Goal: Task Accomplishment & Management: Use online tool/utility

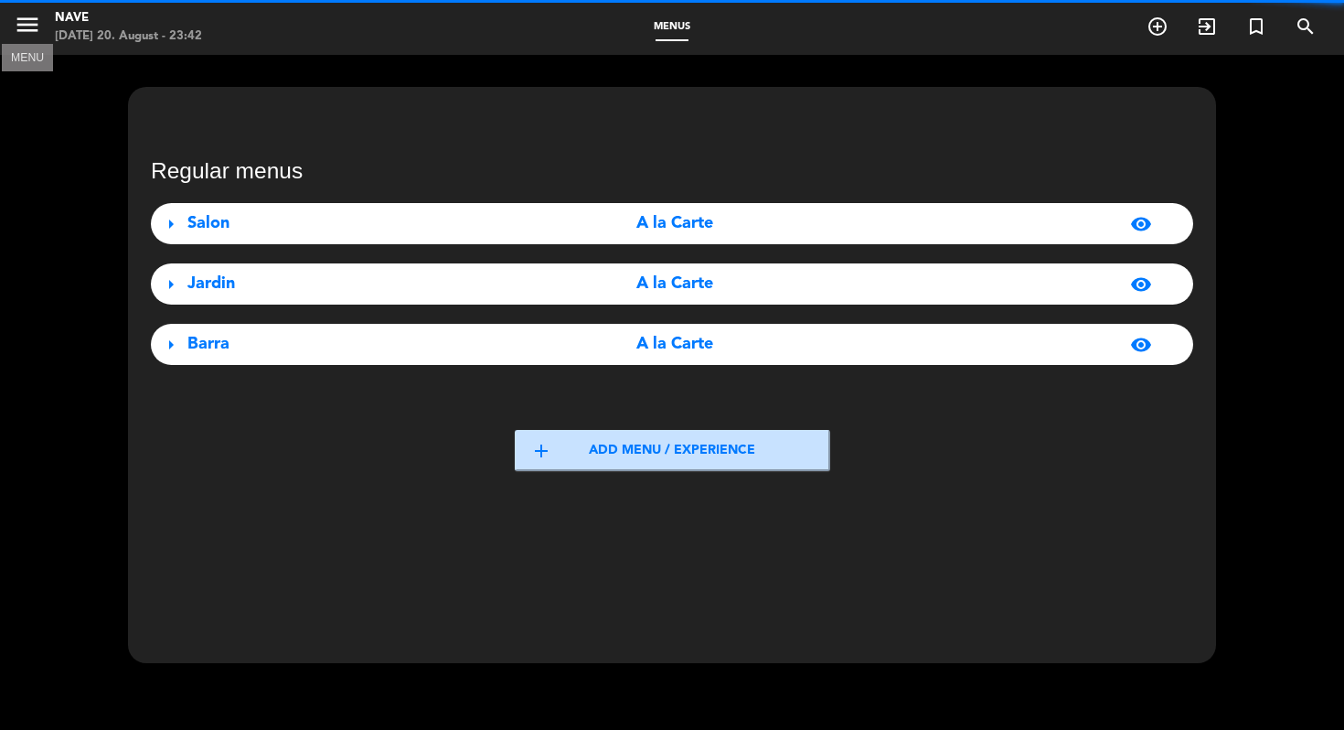
click at [27, 23] on icon "menu" at bounding box center [27, 24] width 27 height 27
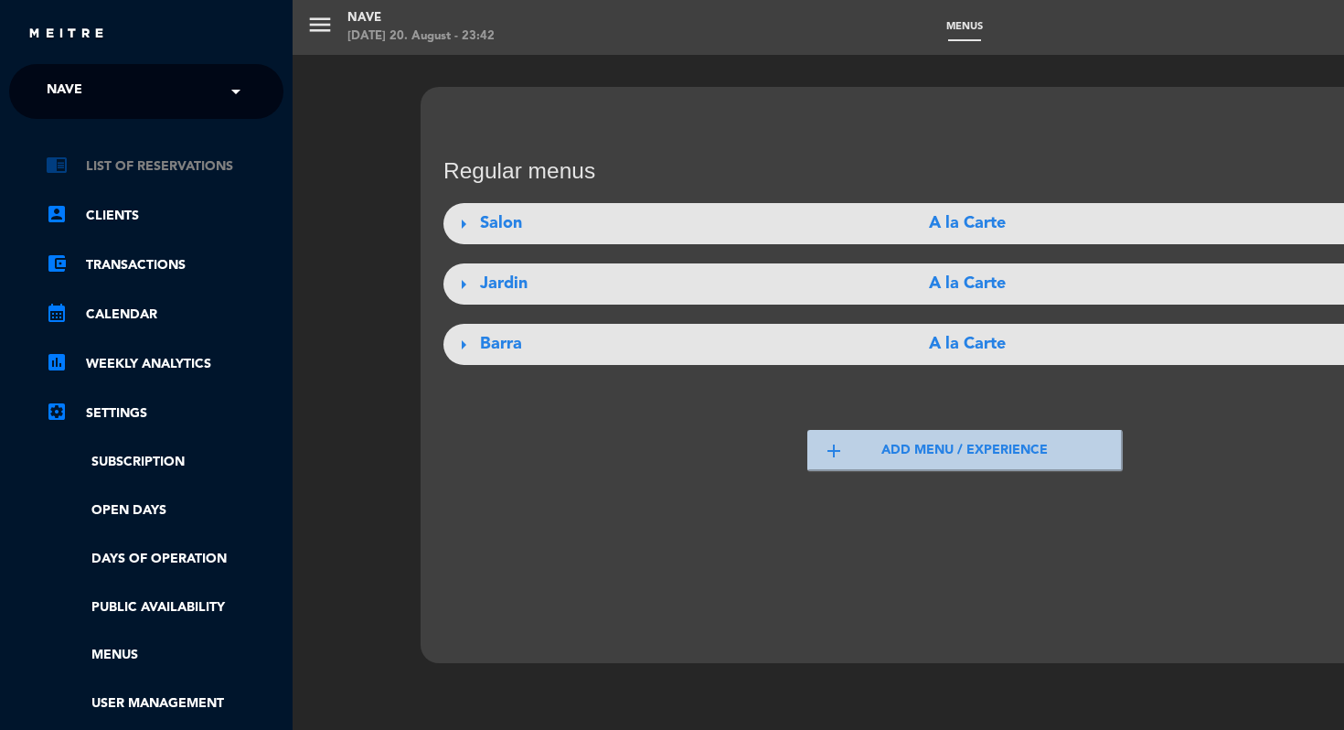
click at [109, 175] on link "chrome_reader_mode List of Reservations" at bounding box center [165, 166] width 238 height 22
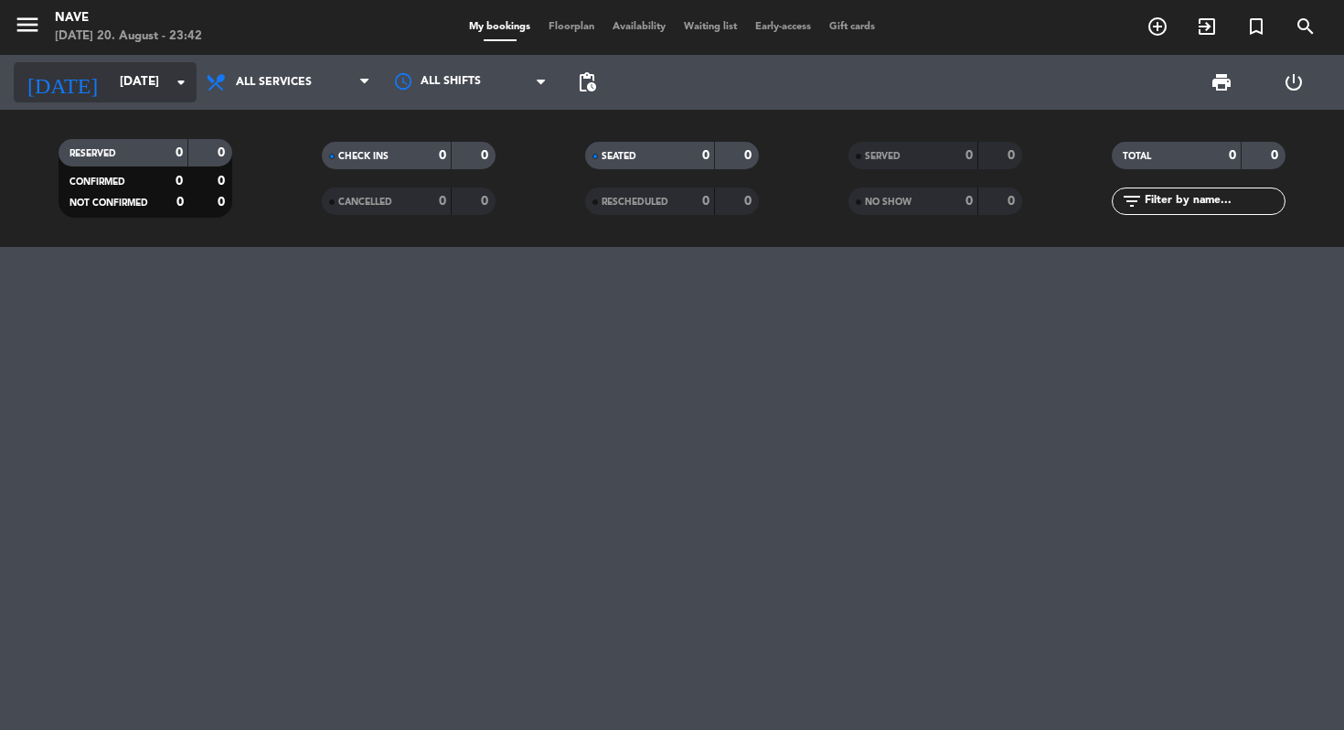
click at [127, 98] on input "[DATE]" at bounding box center [193, 82] width 164 height 33
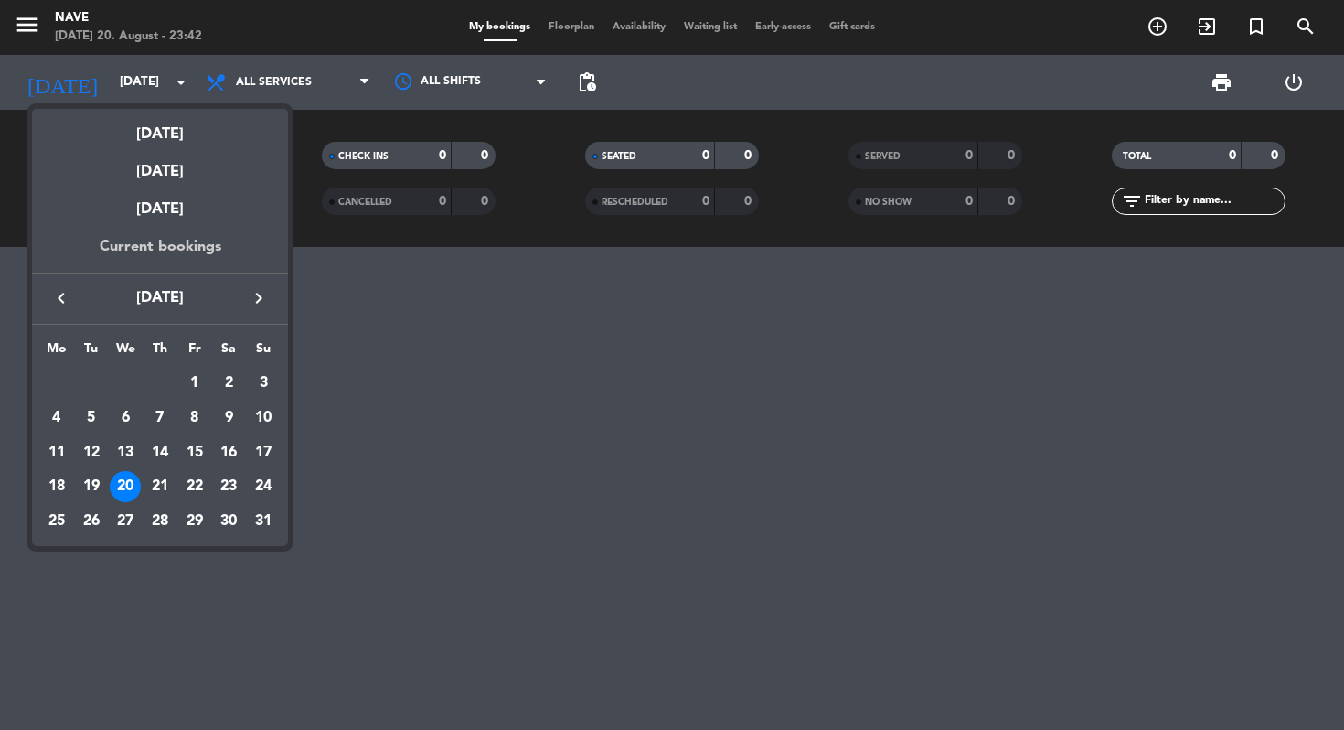
click at [128, 252] on div "Current bookings" at bounding box center [160, 253] width 256 height 37
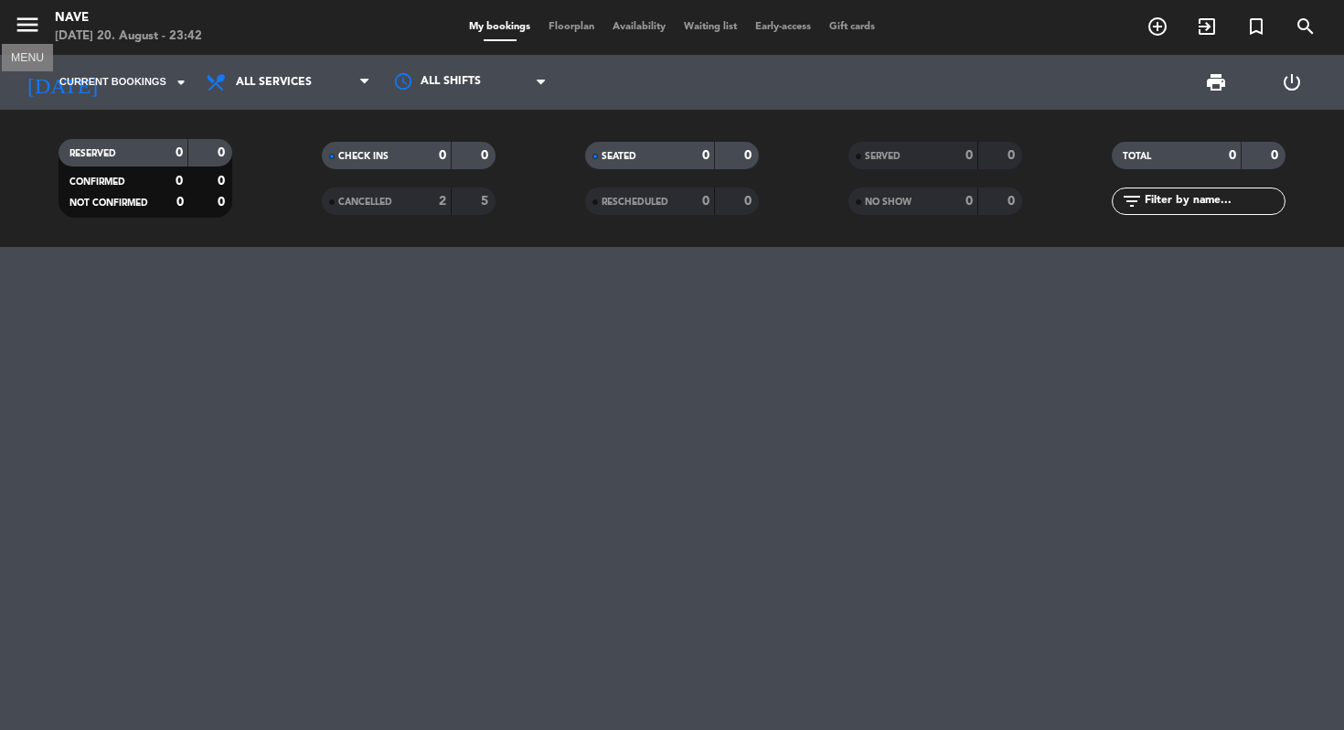
click at [29, 25] on icon "menu" at bounding box center [27, 24] width 27 height 27
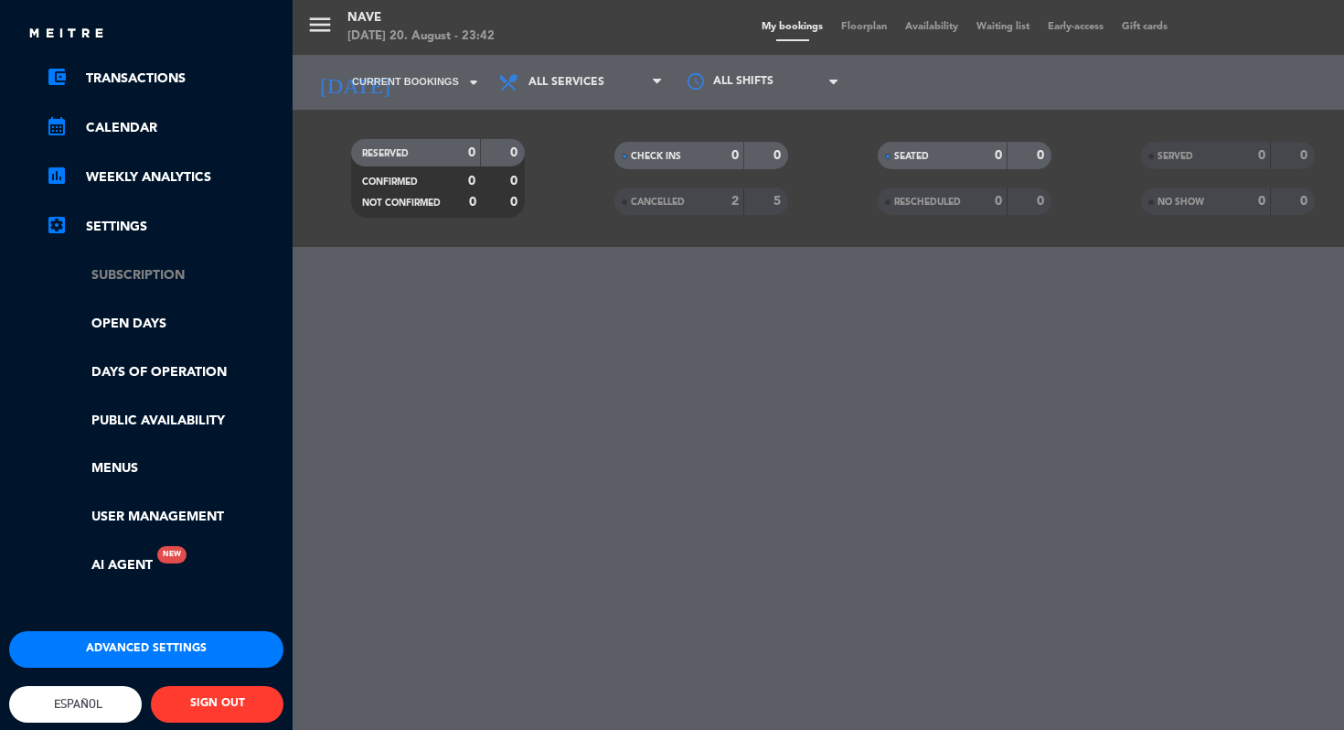
scroll to position [212, 0]
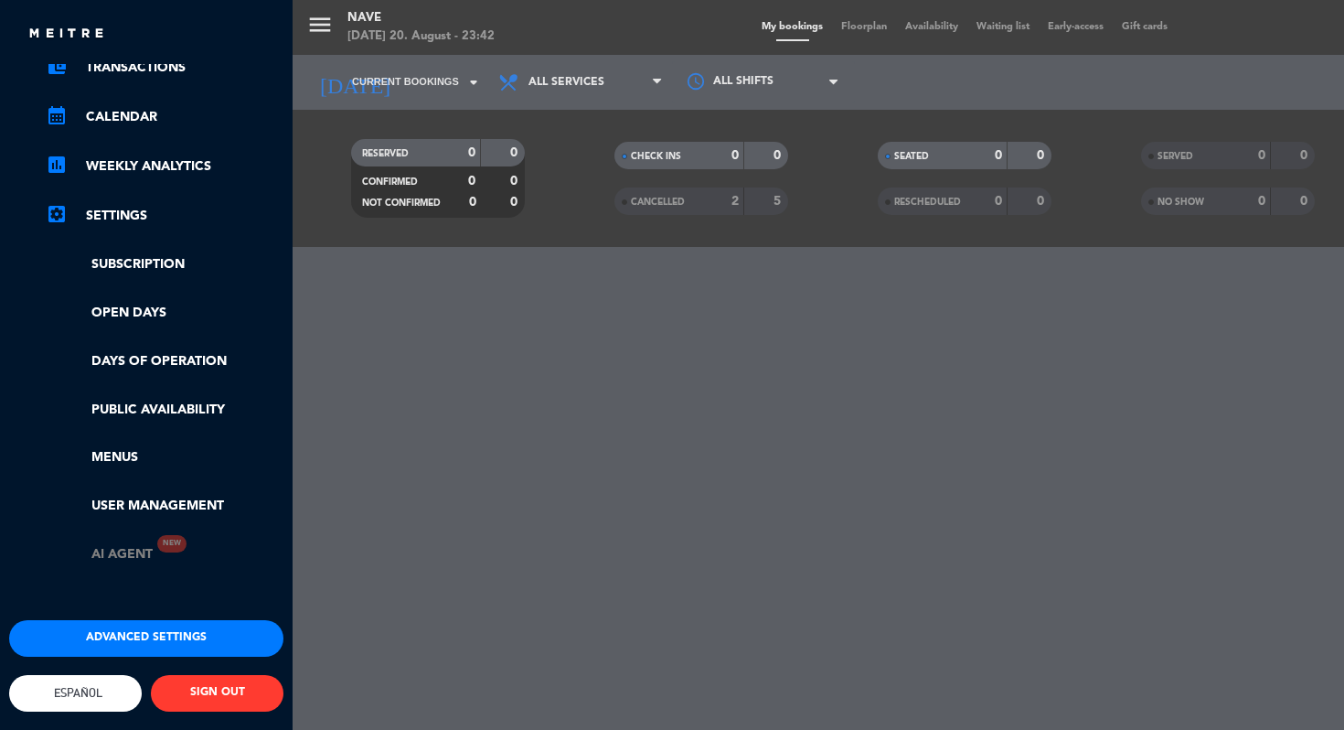
click at [123, 544] on link "AI Agent New" at bounding box center [99, 554] width 107 height 21
